Goal: Transaction & Acquisition: Purchase product/service

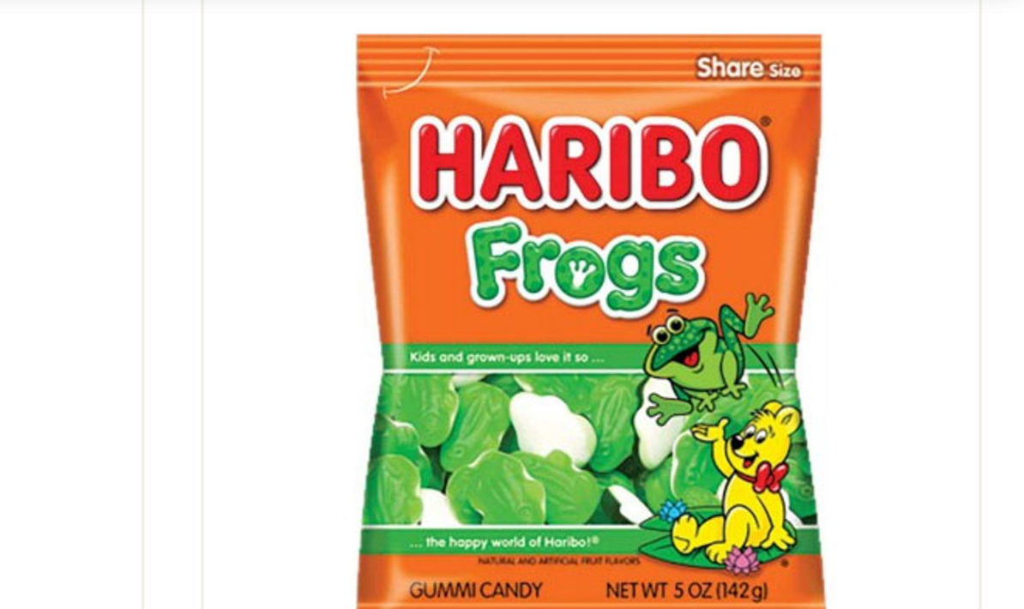
scroll to position [157, 0]
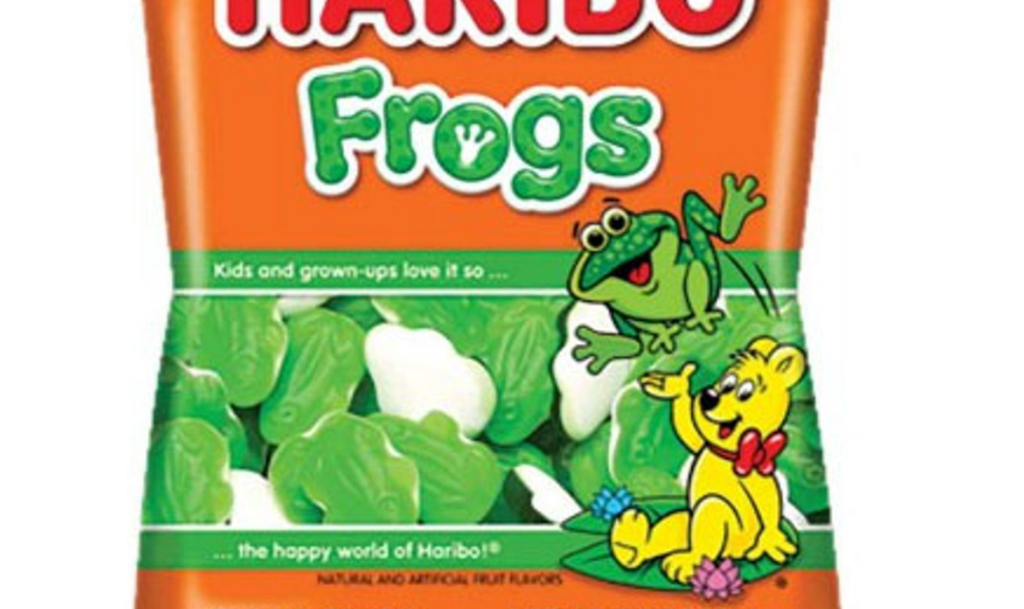
click at [794, 201] on link at bounding box center [892, 299] width 197 height 197
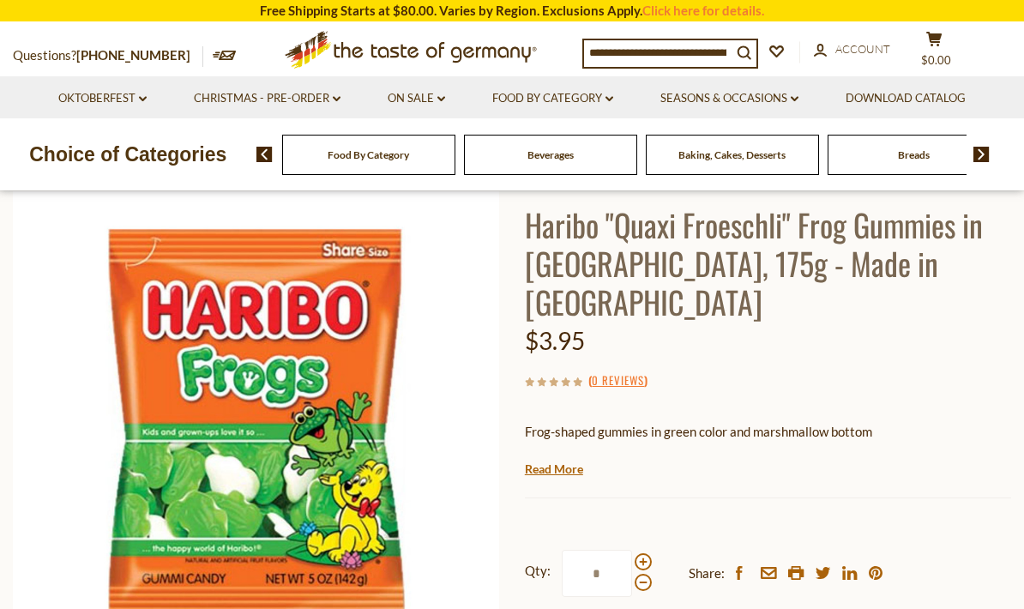
scroll to position [92, 0]
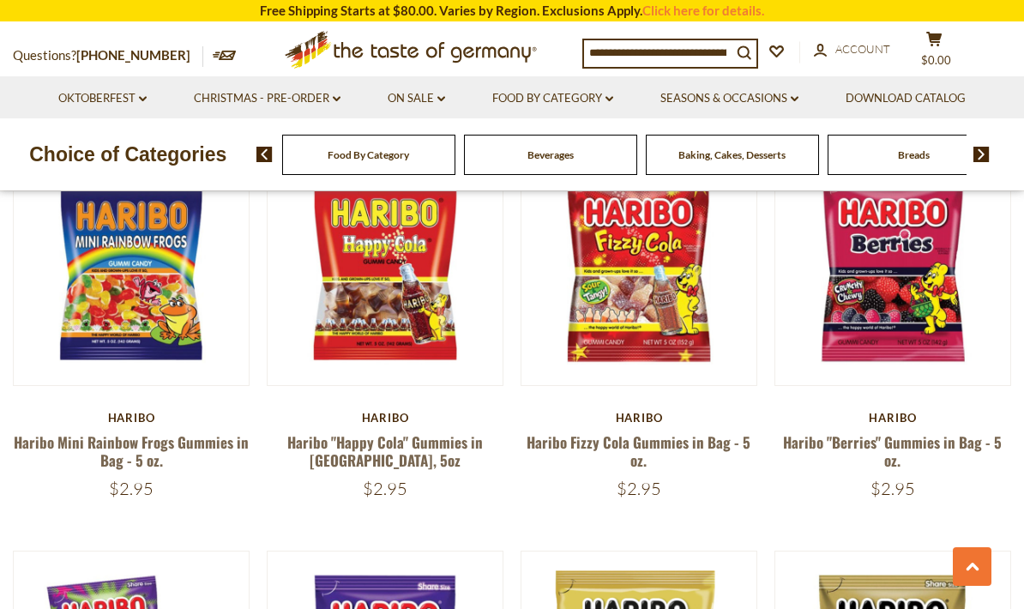
scroll to position [582, 0]
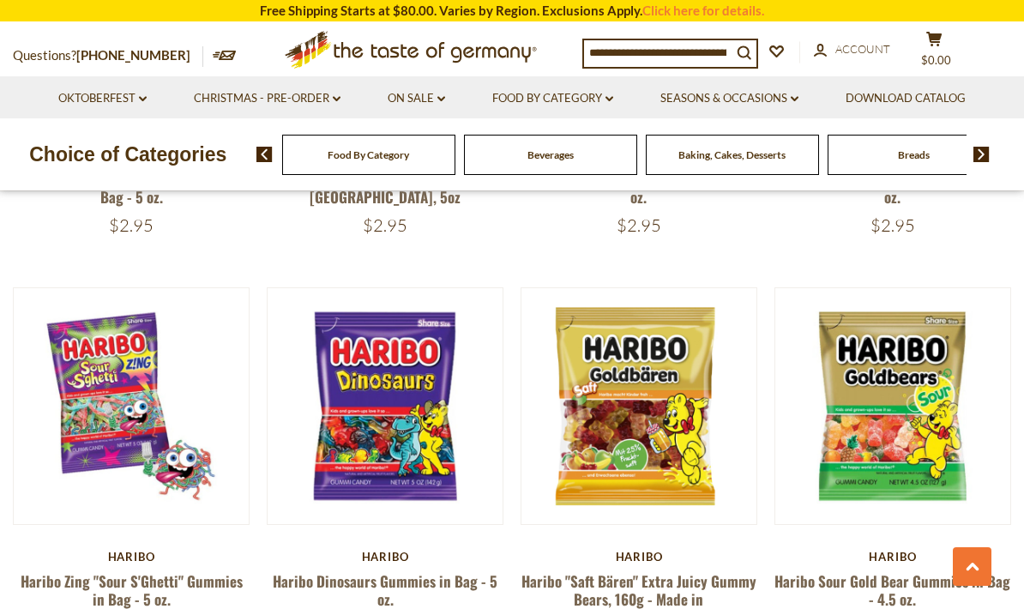
scroll to position [903, 0]
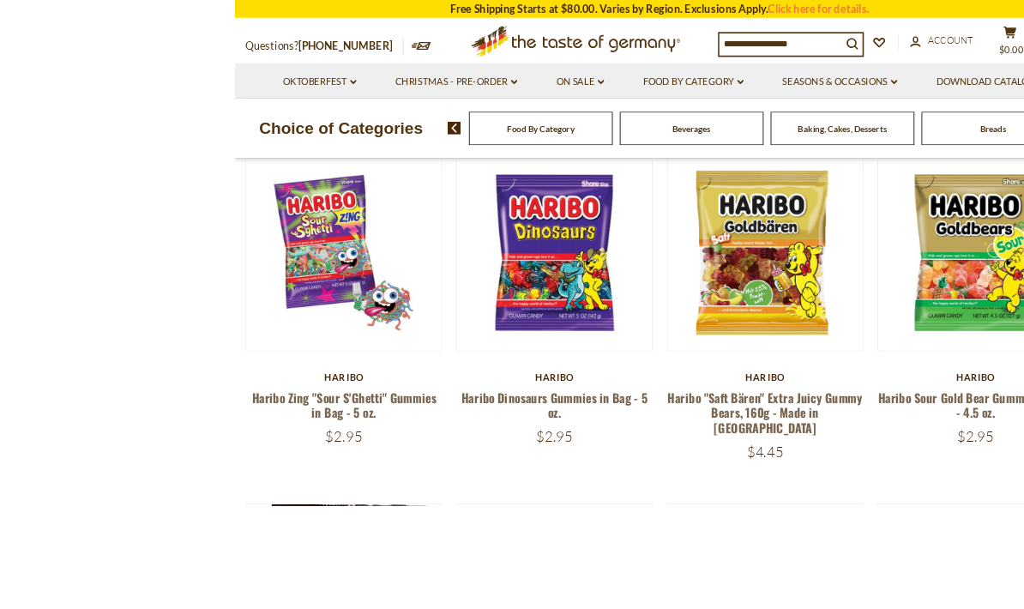
scroll to position [962, 0]
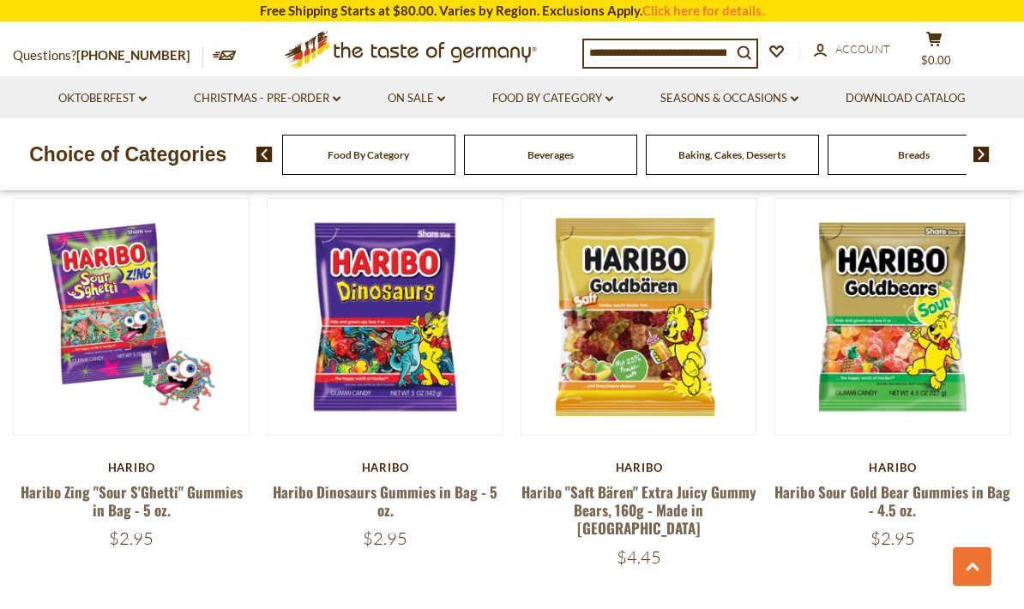
click at [756, 461] on div "Haribo" at bounding box center [639, 468] width 237 height 14
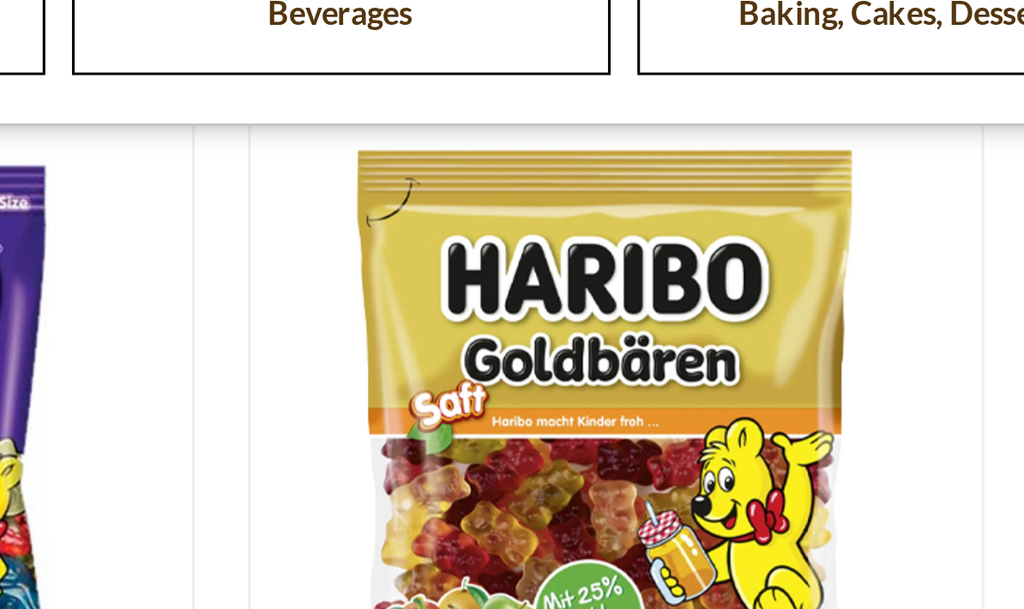
click at [540, 199] on link at bounding box center [638, 297] width 197 height 197
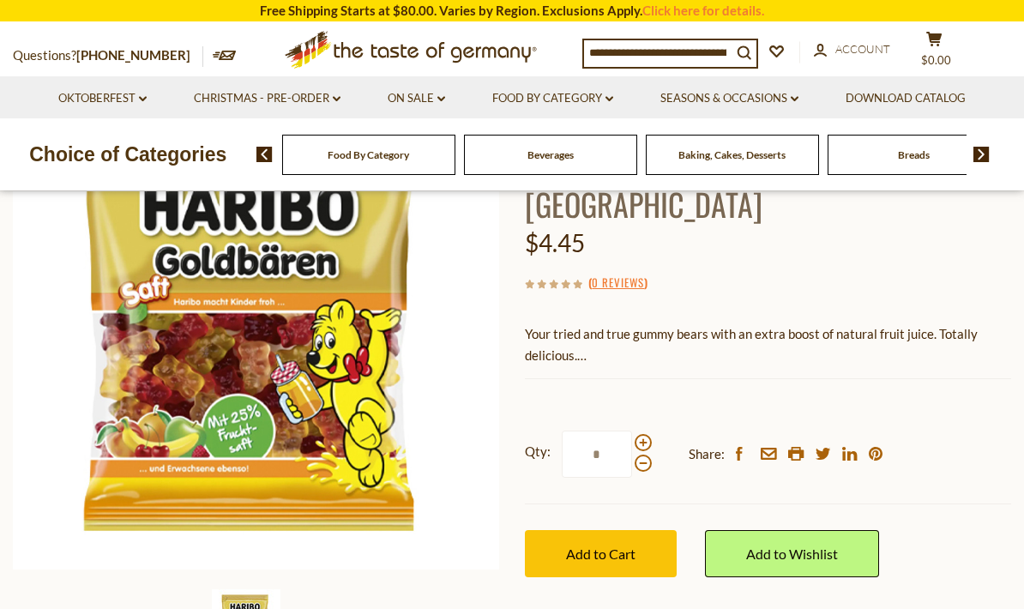
scroll to position [189, 0]
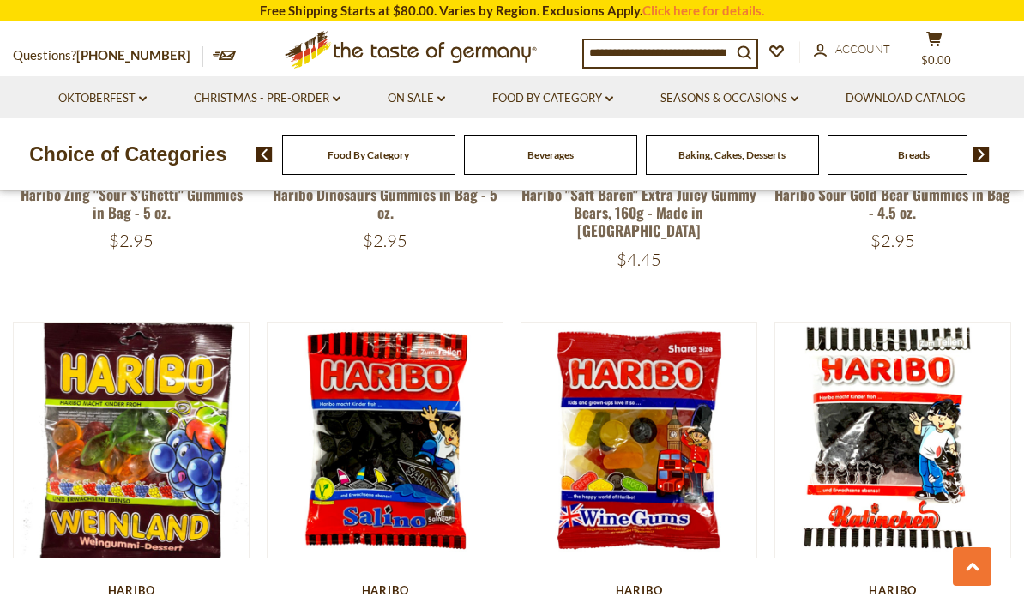
scroll to position [1300, 0]
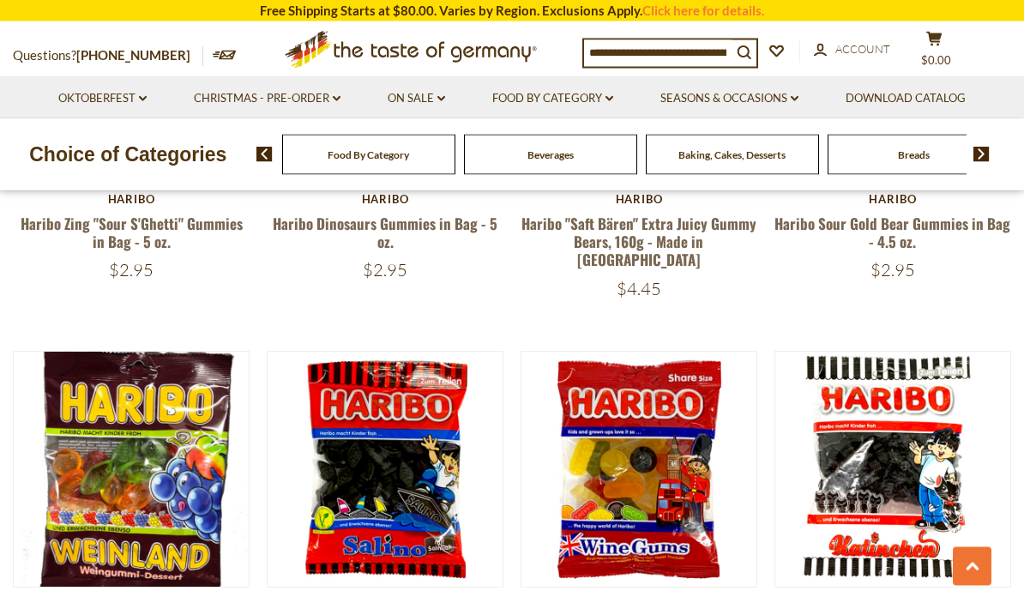
scroll to position [1280, 0]
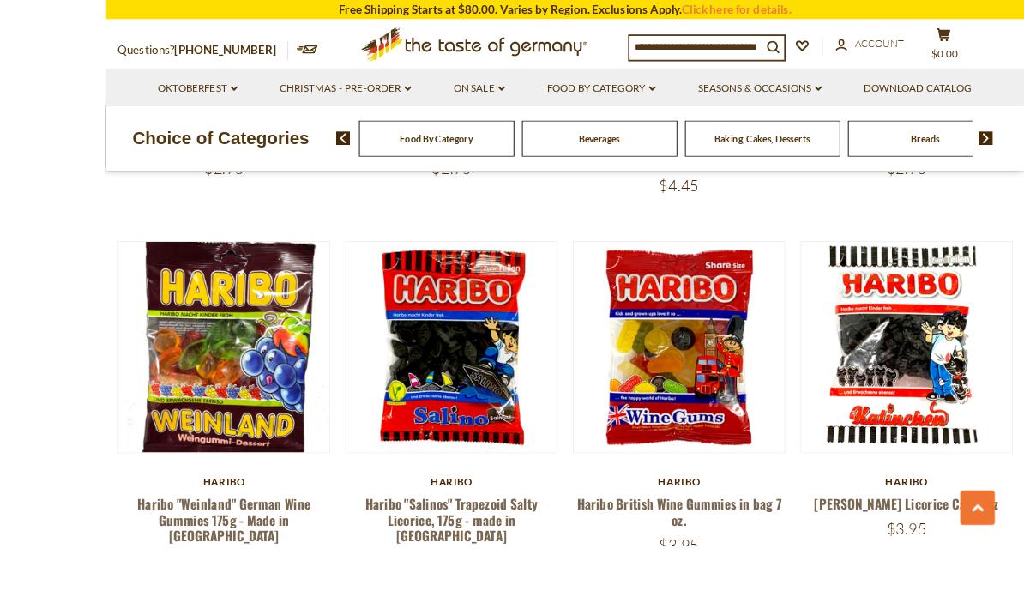
scroll to position [1343, 0]
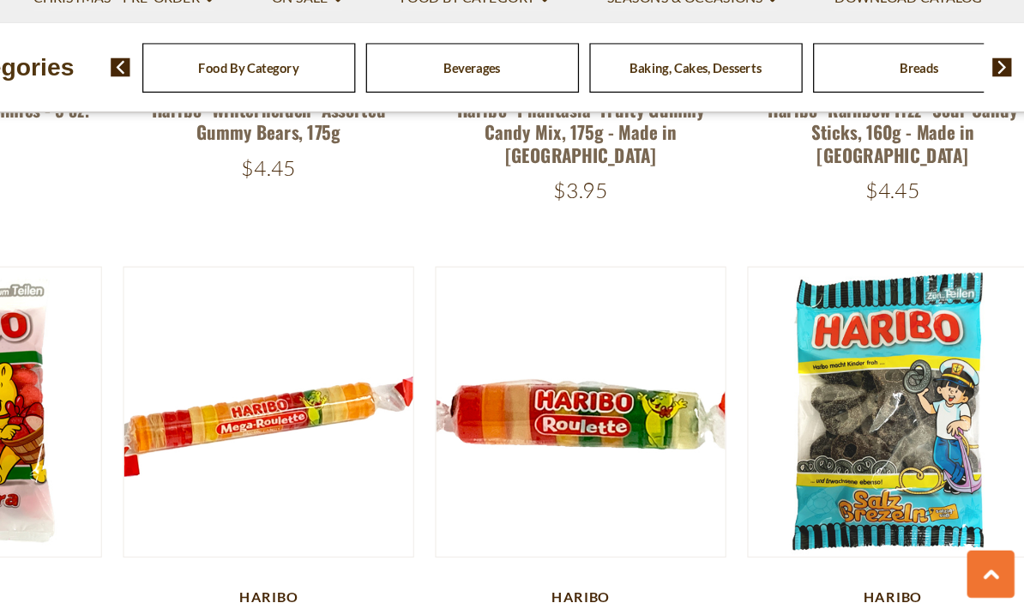
scroll to position [2112, 0]
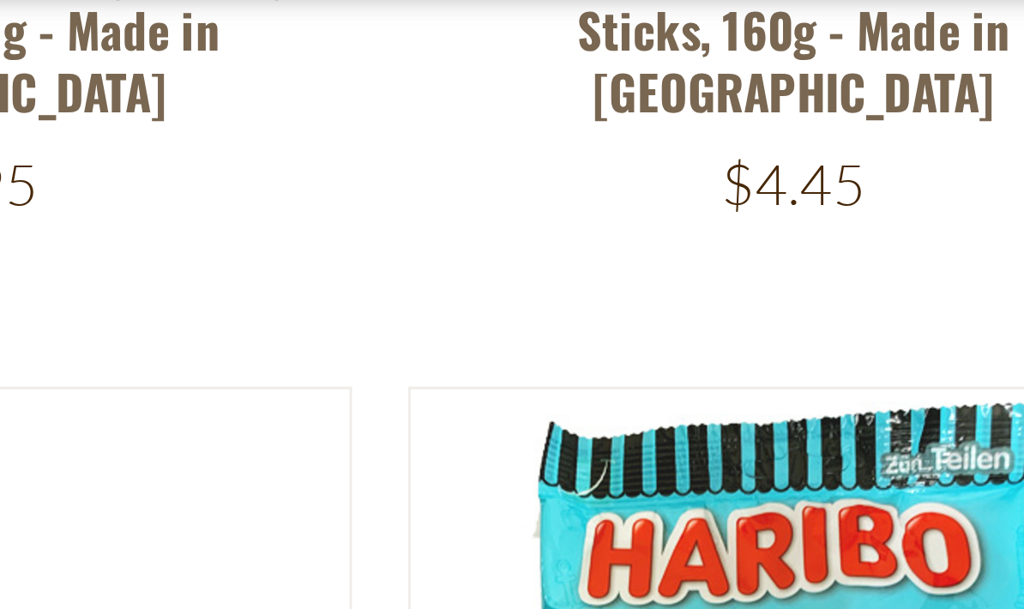
click at [189, 20] on div "Quick View [GEOGRAPHIC_DATA] Haribo Peaches Gummies in Bag - 5 oz. $2.95 [GEOGR…" at bounding box center [512, 118] width 998 height 3784
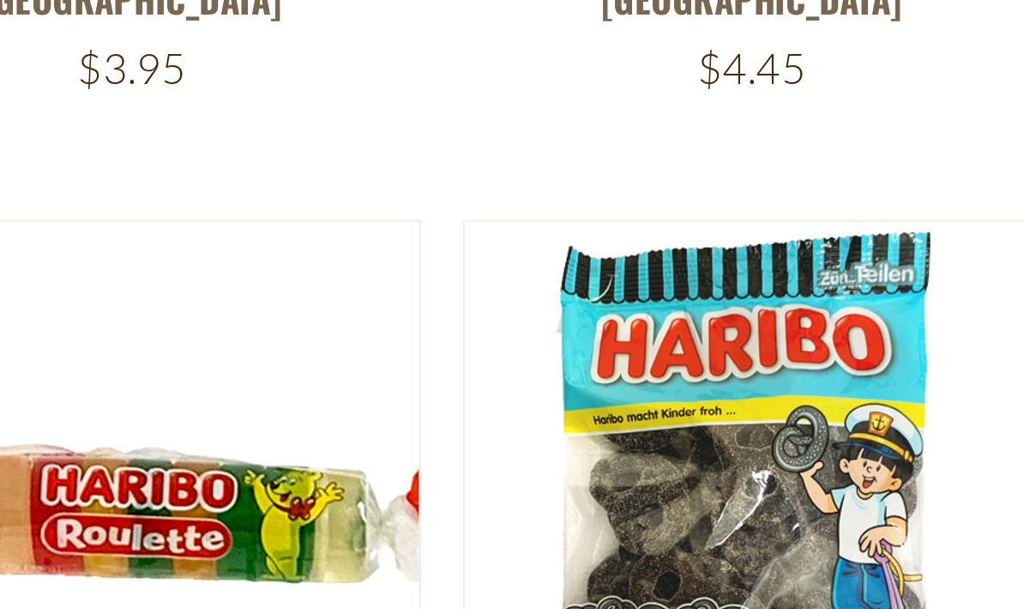
click at [185, 60] on div "Quick View [GEOGRAPHIC_DATA] Haribo Peaches Gummies in Bag - 5 oz. $2.95 [GEOGR…" at bounding box center [512, 118] width 998 height 3784
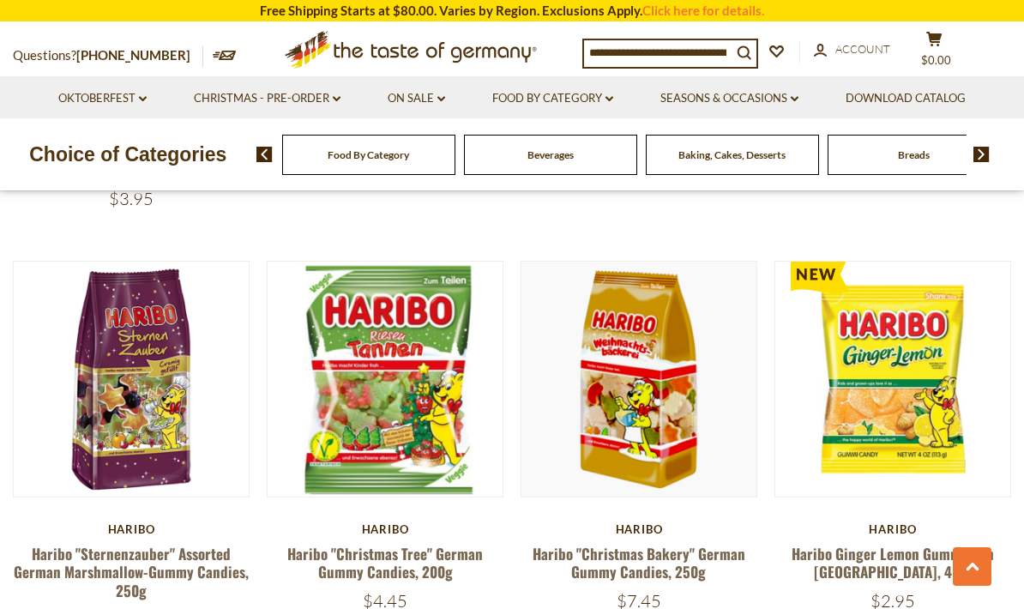
scroll to position [3466, 0]
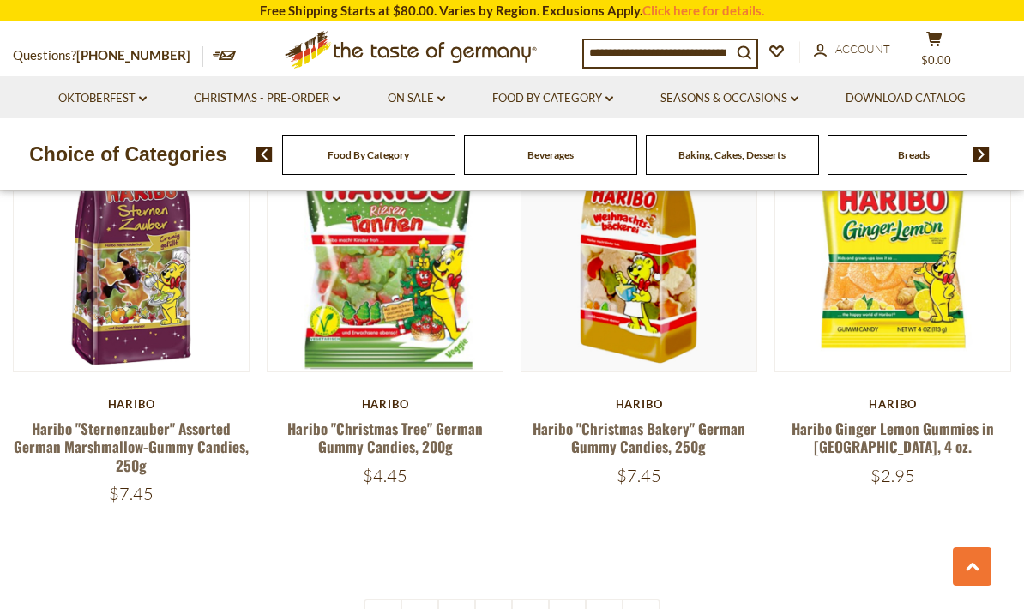
scroll to position [3574, 0]
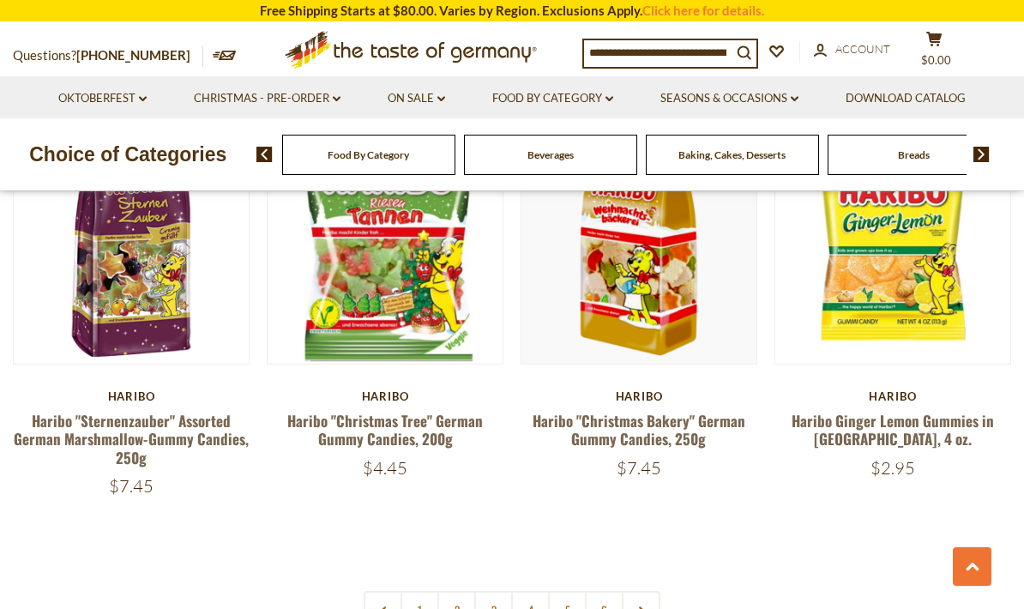
click at [658, 591] on link at bounding box center [641, 610] width 39 height 39
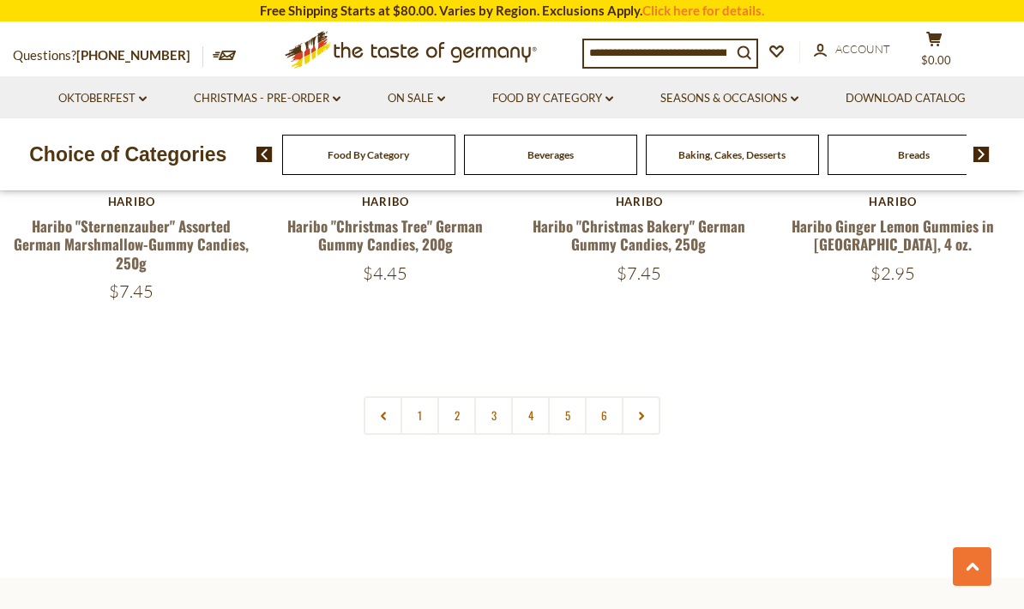
click at [464, 396] on link "2" at bounding box center [456, 415] width 39 height 39
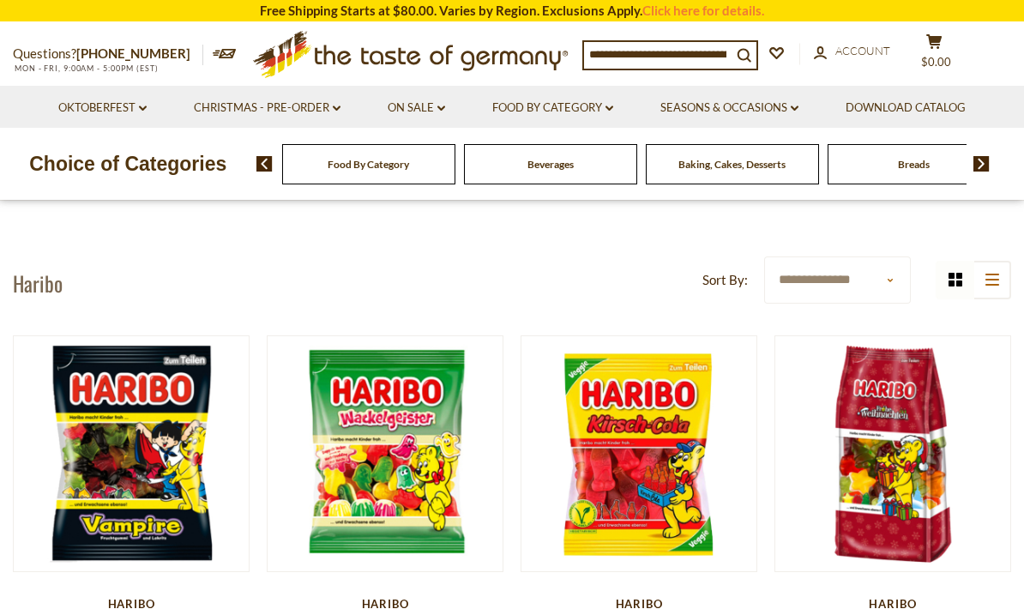
scroll to position [48, 0]
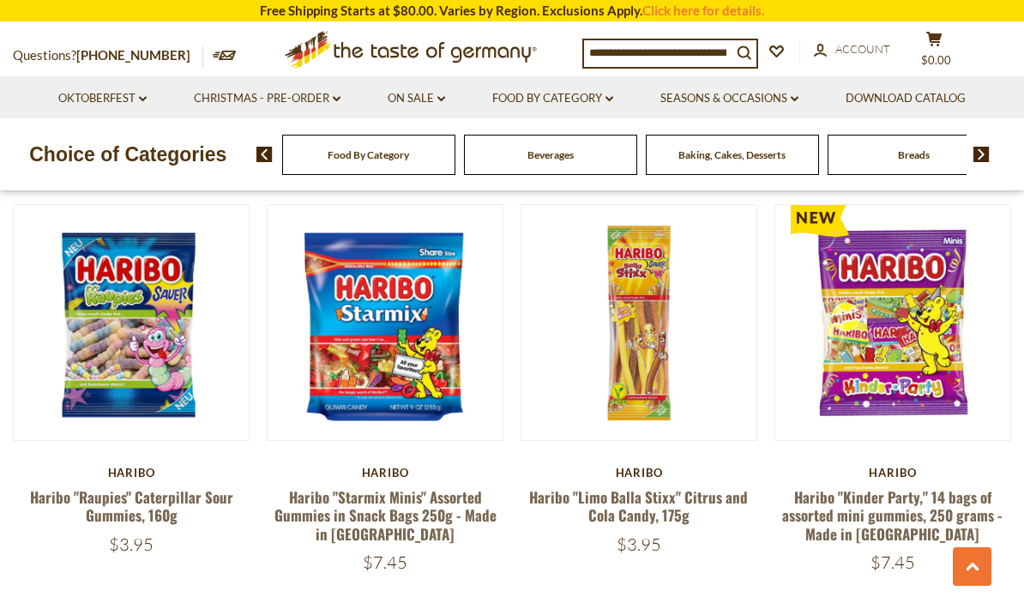
scroll to position [1779, 0]
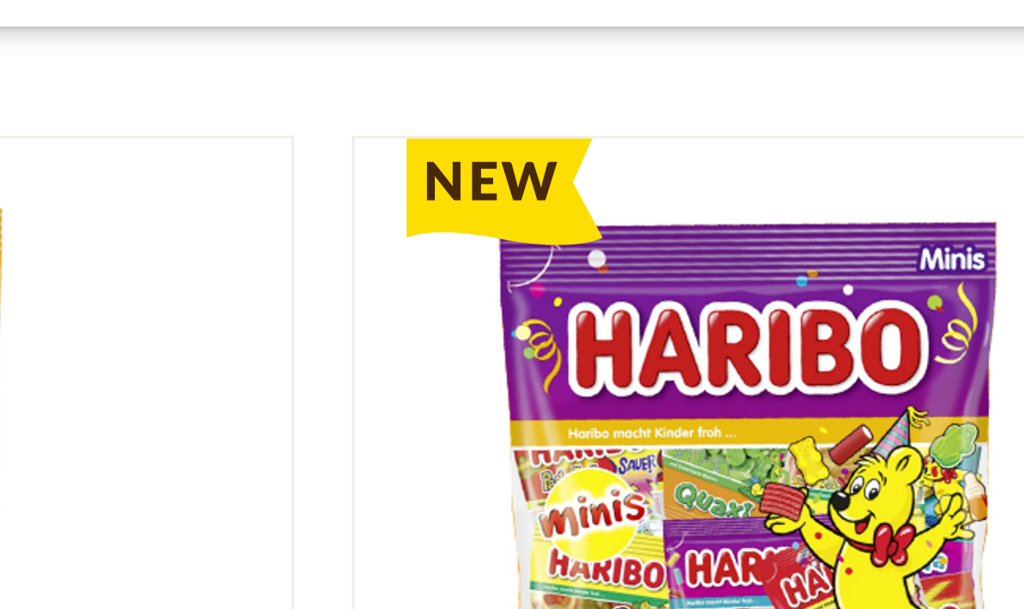
click at [94, 102] on div "Quick View [GEOGRAPHIC_DATA] [PERSON_NAME] "Vampires" Gummy Candy, 175g - Made …" at bounding box center [512, 442] width 998 height 3766
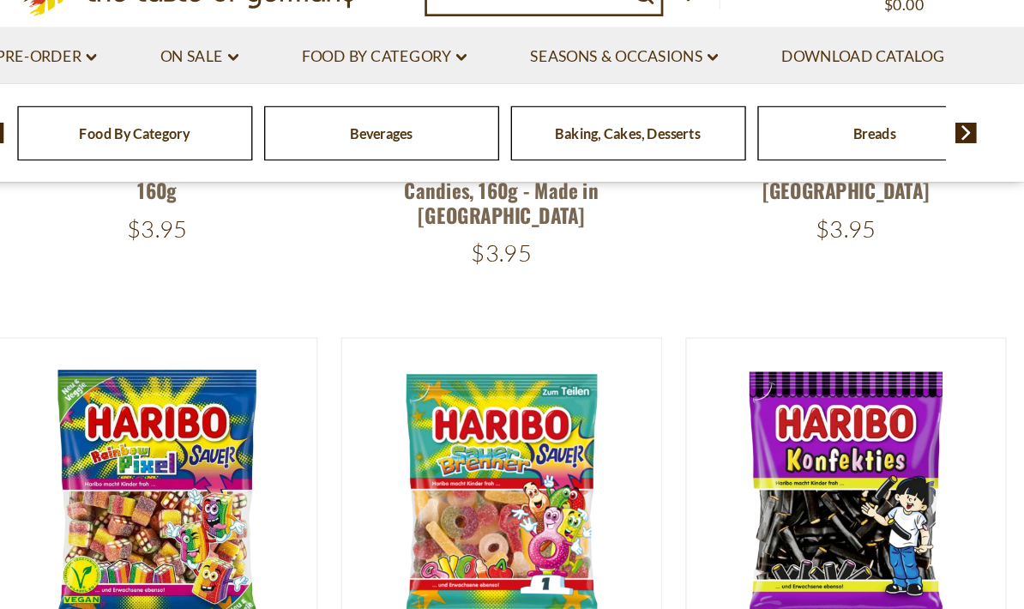
scroll to position [2537, 0]
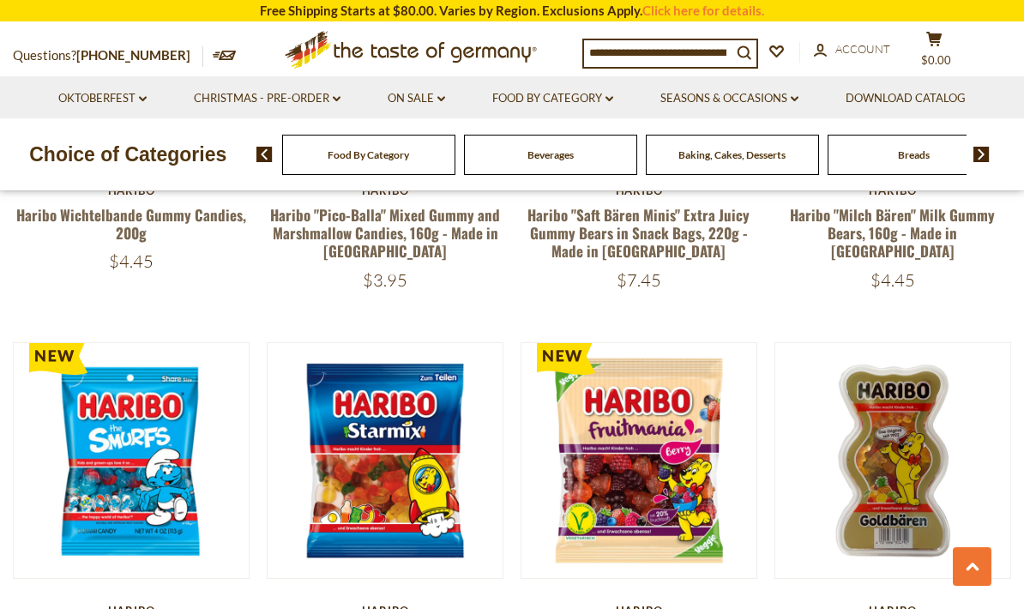
scroll to position [3381, 0]
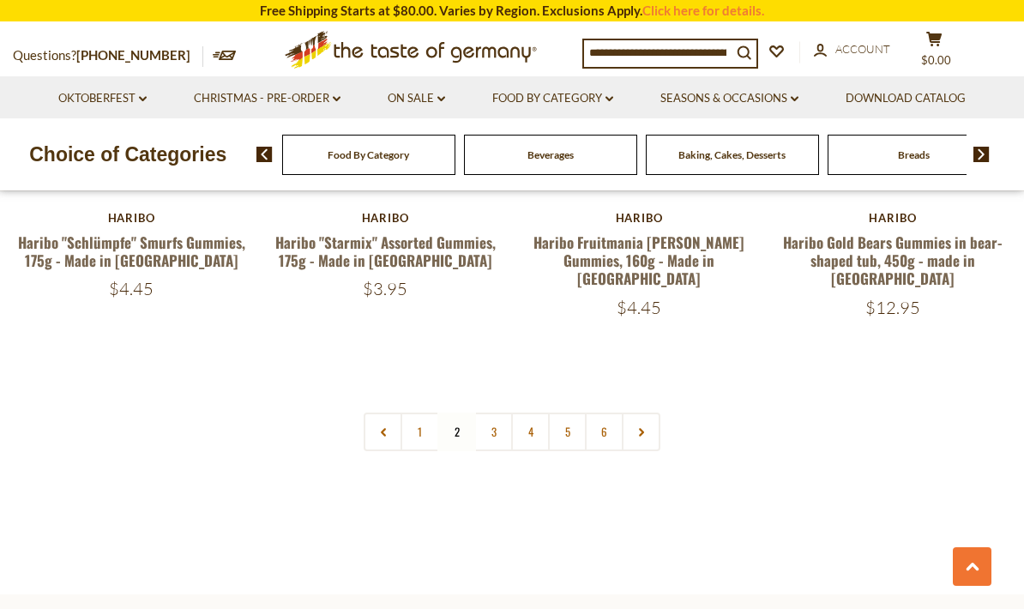
click at [494, 413] on link "3" at bounding box center [493, 432] width 39 height 39
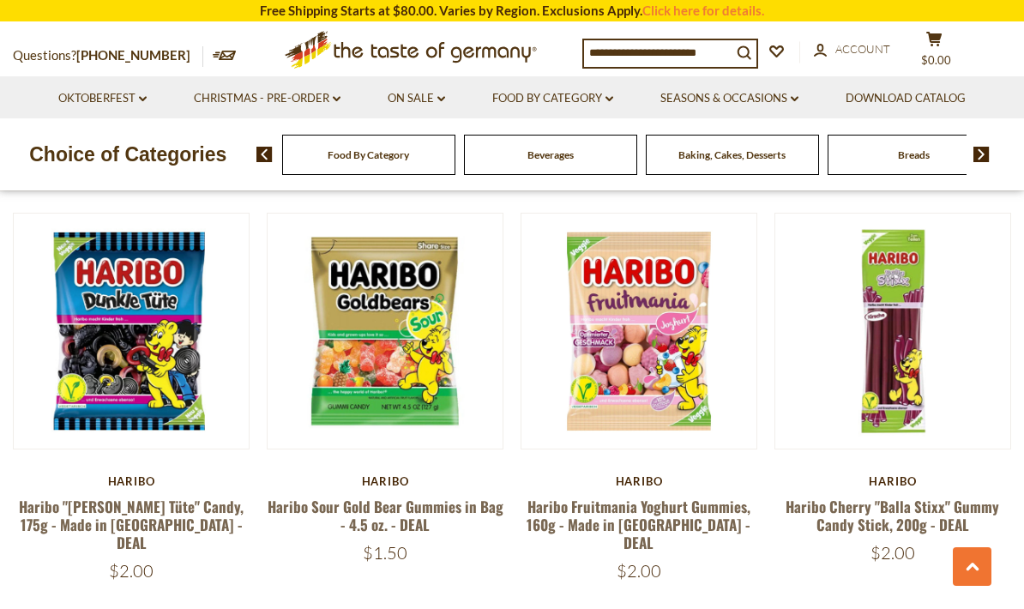
scroll to position [2657, 0]
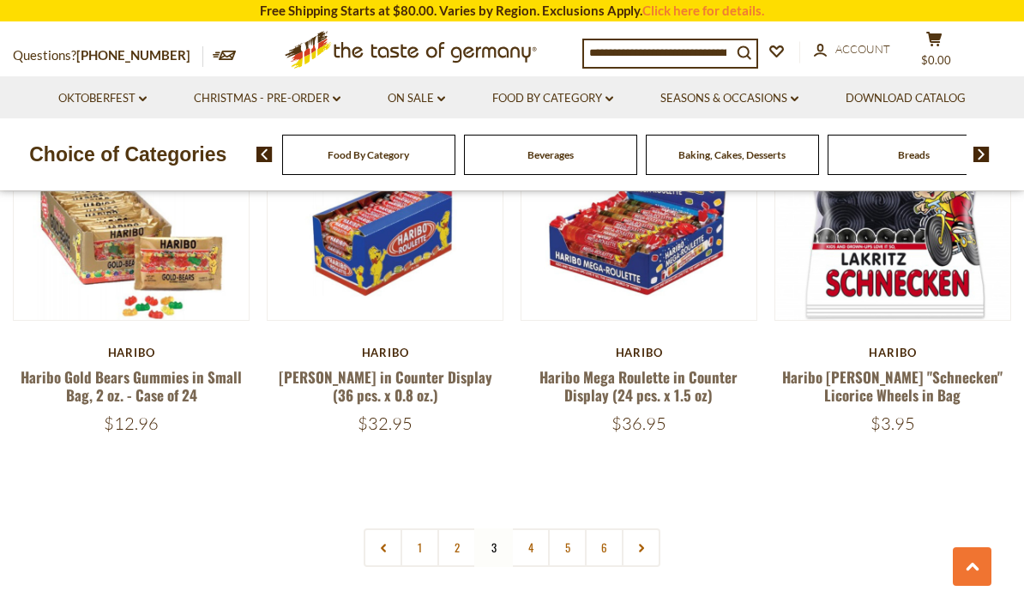
click at [535, 528] on link "4" at bounding box center [530, 547] width 39 height 39
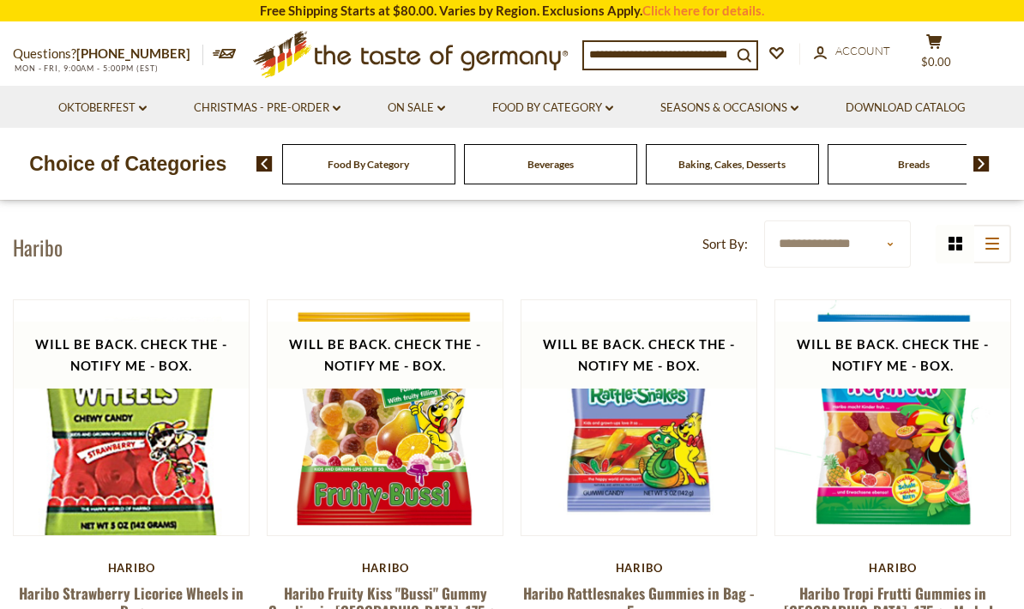
scroll to position [92, 0]
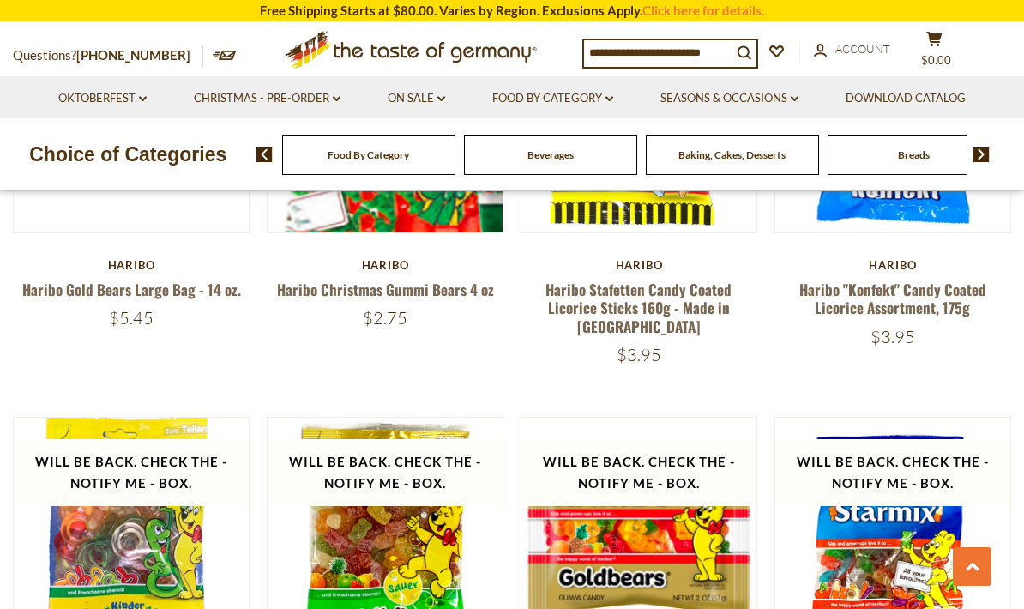
scroll to position [1179, 0]
